Goal: Transaction & Acquisition: Purchase product/service

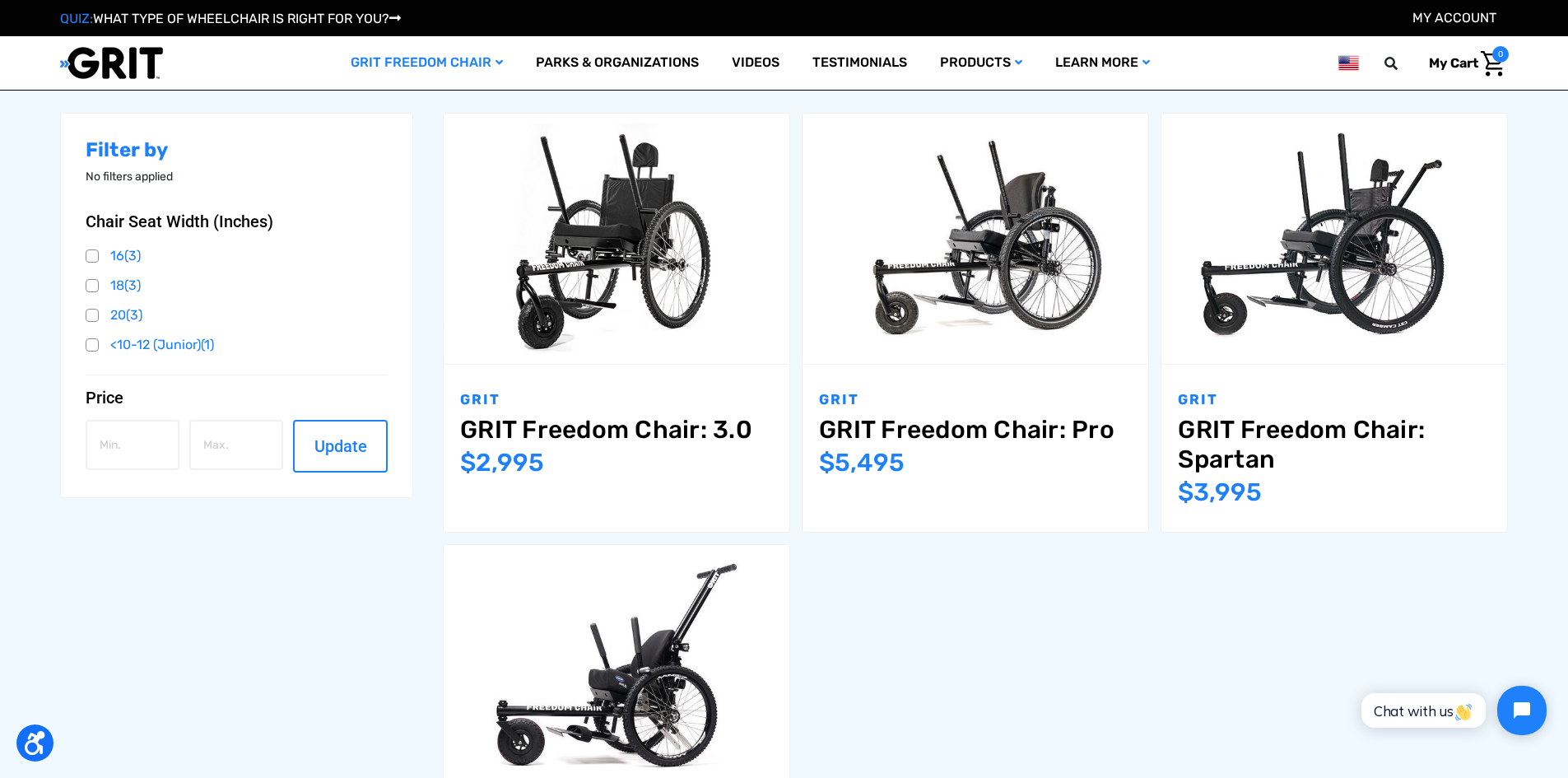
scroll to position [56, 0]
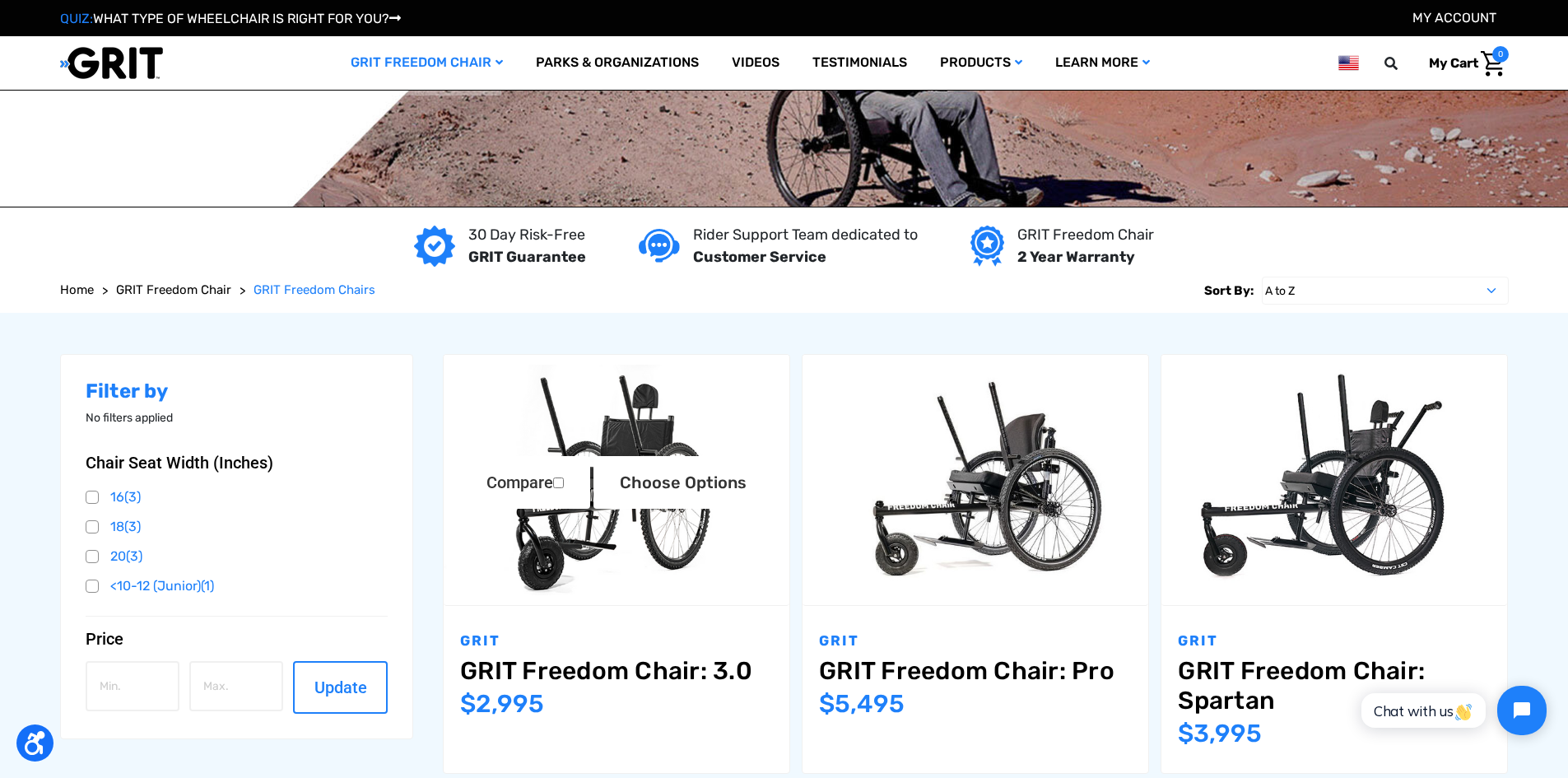
click at [631, 433] on img "GRIT Freedom Chair: 3.0,$2,995.00\a" at bounding box center [616, 480] width 345 height 231
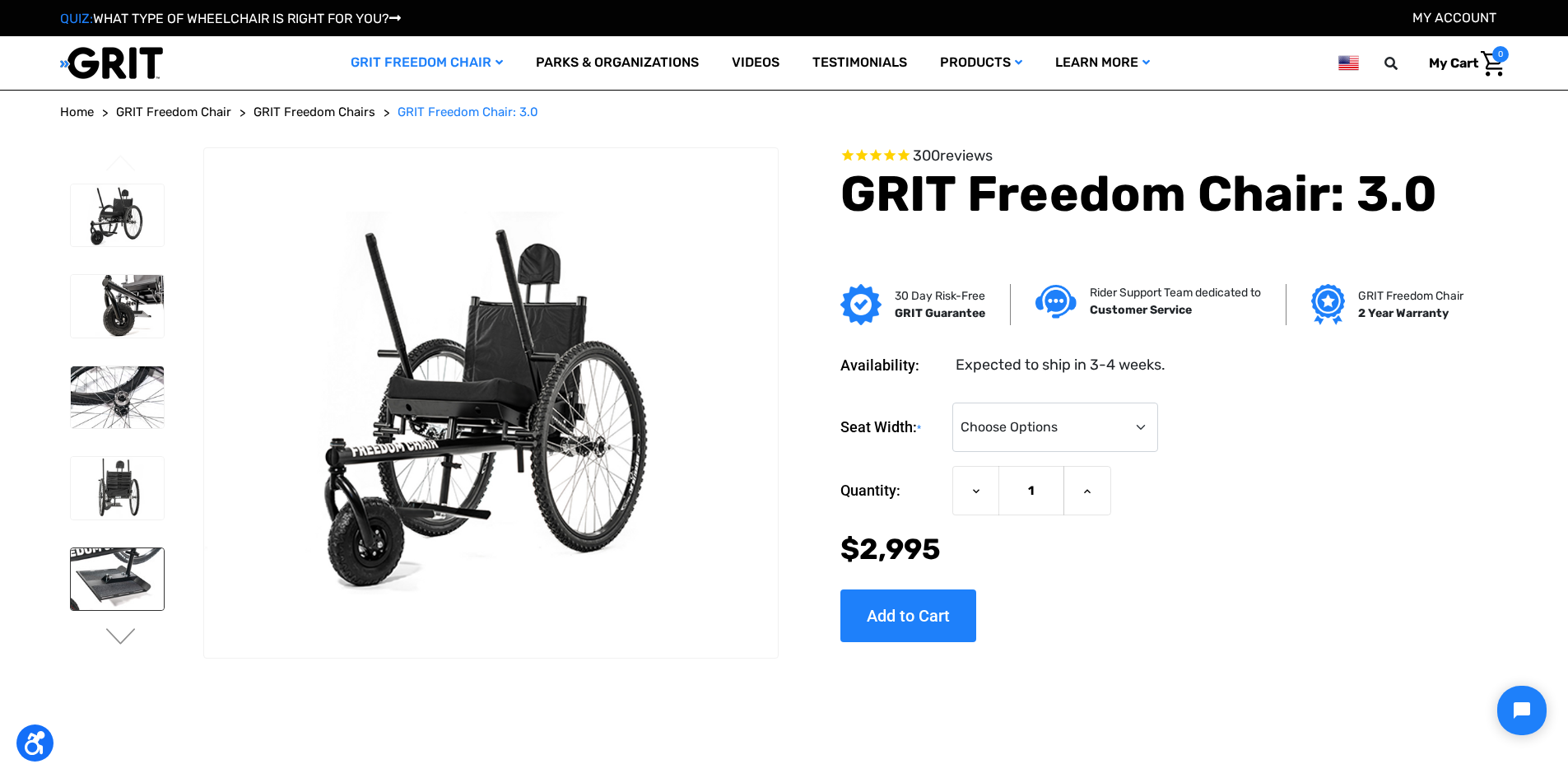
click at [93, 583] on img at bounding box center [117, 580] width 93 height 63
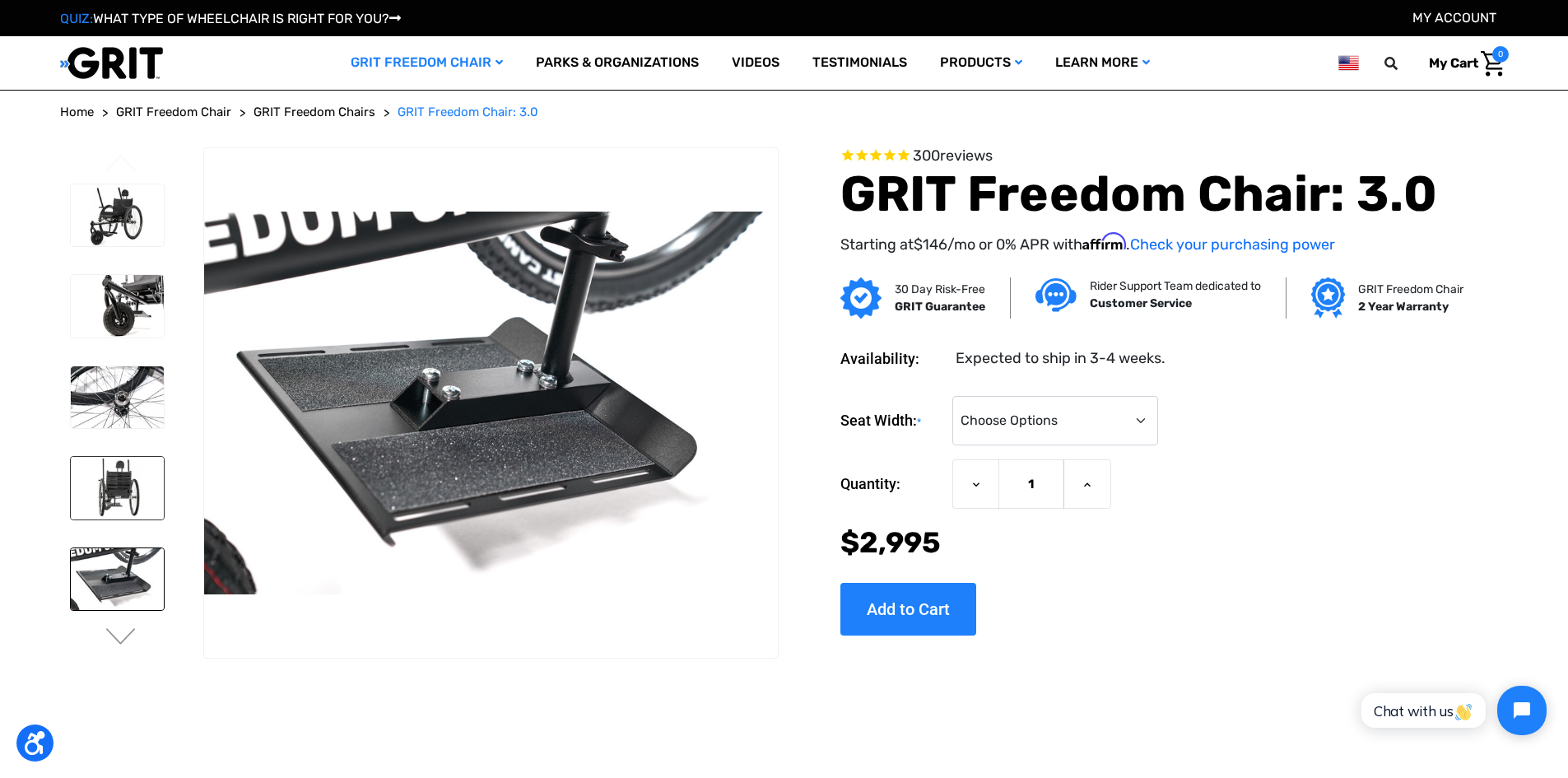
click at [103, 492] on img at bounding box center [117, 488] width 93 height 63
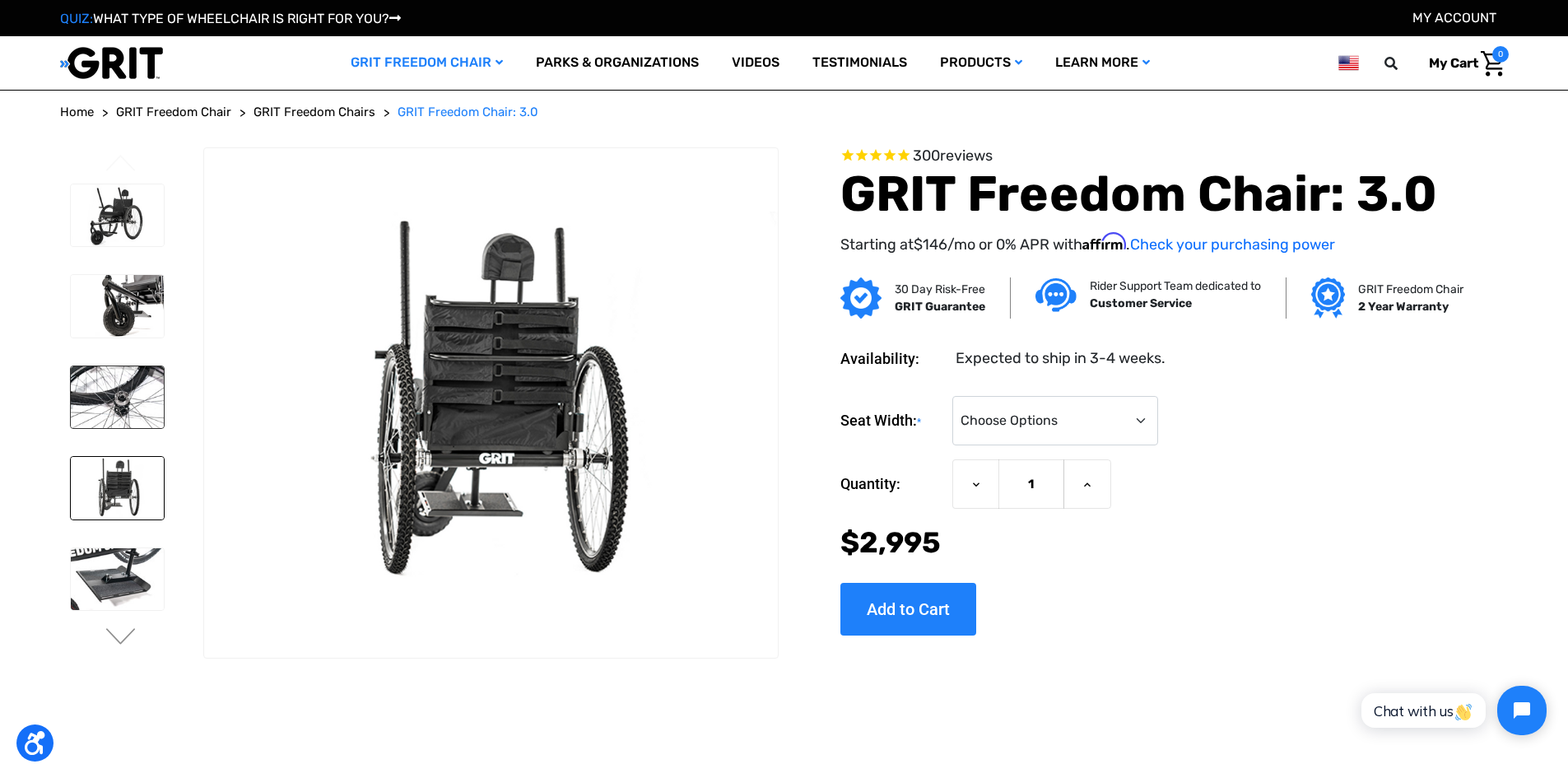
click at [104, 387] on img at bounding box center [117, 398] width 93 height 63
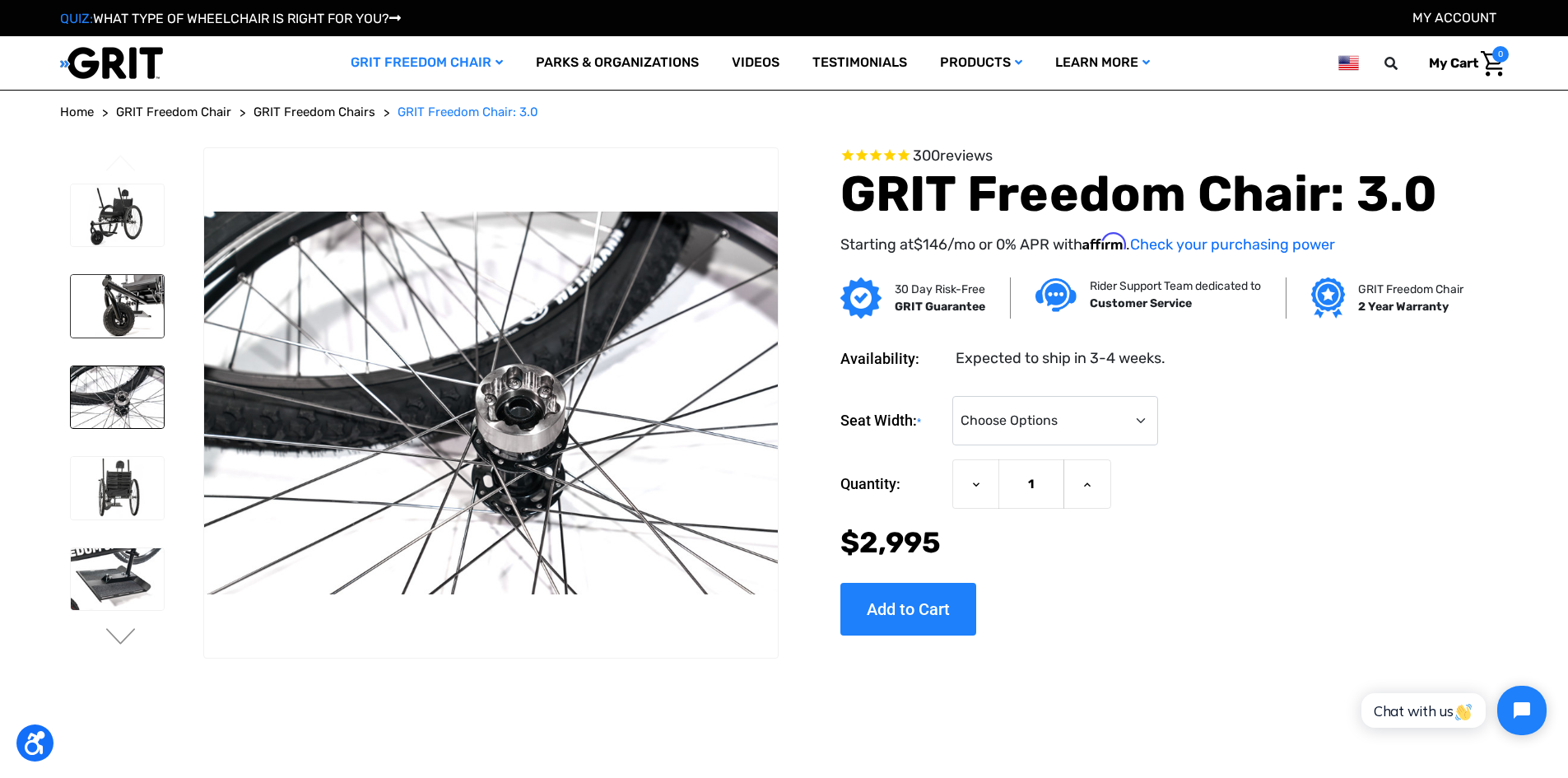
click at [127, 293] on img at bounding box center [117, 307] width 93 height 63
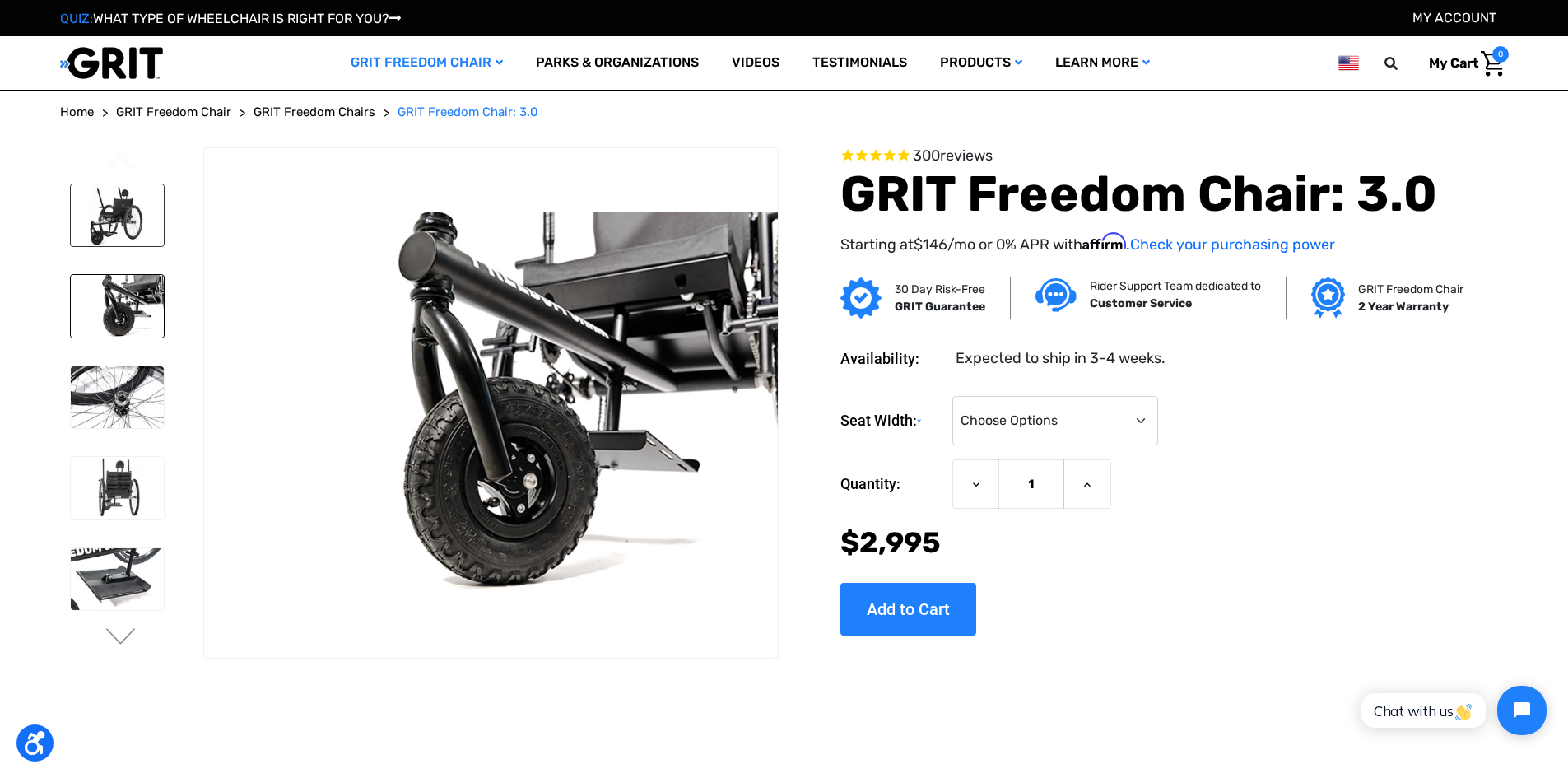
click at [121, 211] on img at bounding box center [117, 216] width 93 height 63
